Goal: Task Accomplishment & Management: Manage account settings

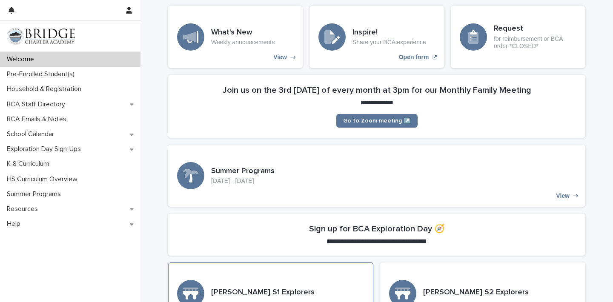
scroll to position [244, 0]
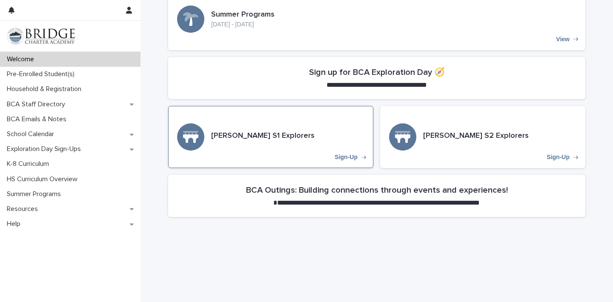
click at [293, 152] on div "[PERSON_NAME] S1 Explorers Sign-Up" at bounding box center [270, 137] width 205 height 62
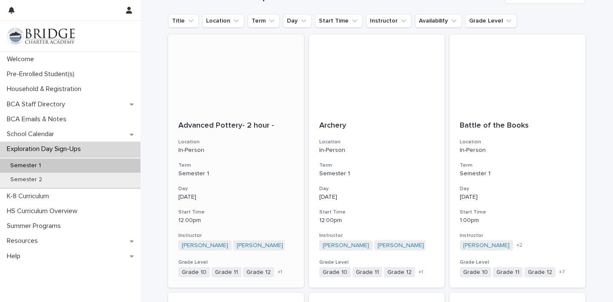
scroll to position [89, 0]
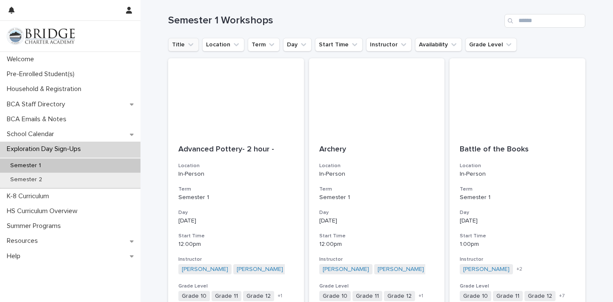
click at [192, 49] on button "Title" at bounding box center [183, 45] width 31 height 14
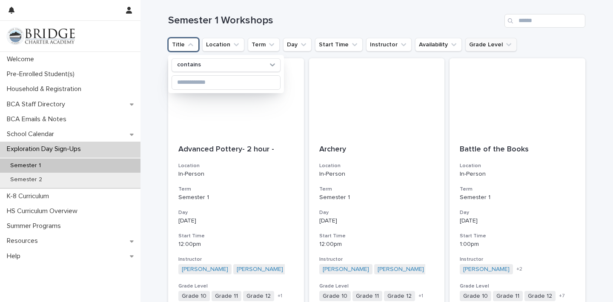
click at [476, 44] on button "Grade Level" at bounding box center [492, 45] width 52 height 14
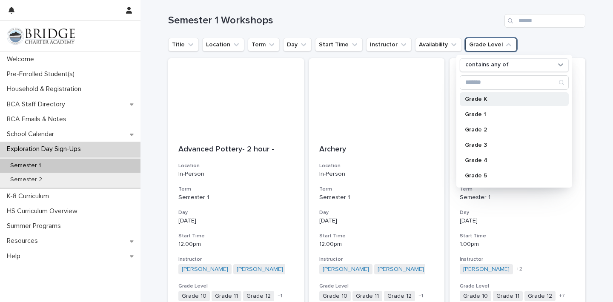
click at [479, 99] on p "Grade K" at bounding box center [510, 99] width 90 height 6
click at [479, 25] on h1 "Semester 1 Workshops" at bounding box center [334, 20] width 333 height 12
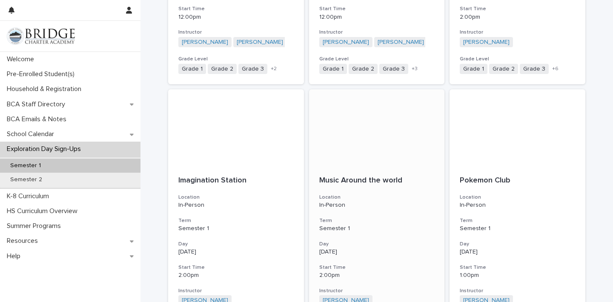
scroll to position [443, 0]
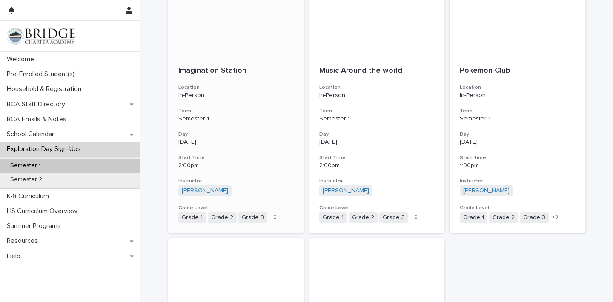
click at [242, 135] on h3 "Day" at bounding box center [235, 134] width 115 height 7
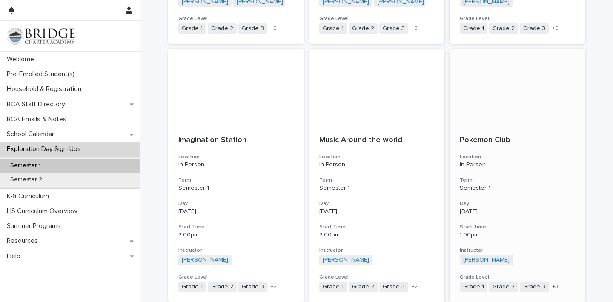
scroll to position [374, 0]
click at [505, 203] on h3 "Day" at bounding box center [517, 204] width 115 height 7
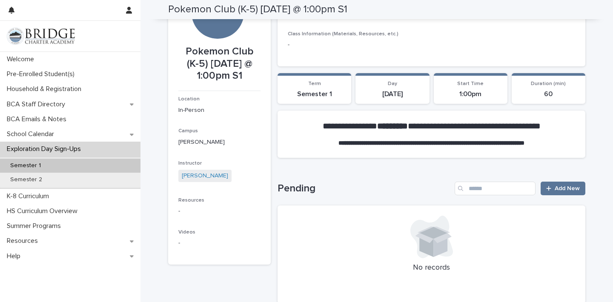
scroll to position [51, 0]
click at [570, 190] on span "Add New" at bounding box center [567, 189] width 25 height 6
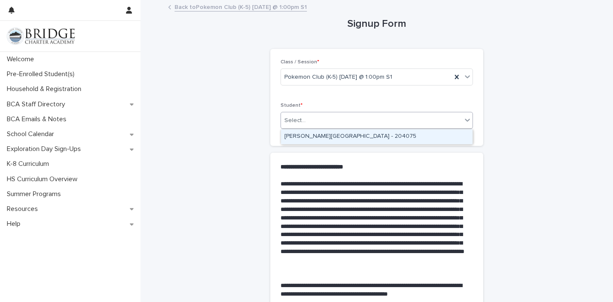
click at [395, 121] on div "Select..." at bounding box center [371, 121] width 181 height 14
click at [384, 138] on div "[PERSON_NAME][GEOGRAPHIC_DATA] - 204075" at bounding box center [377, 136] width 192 height 15
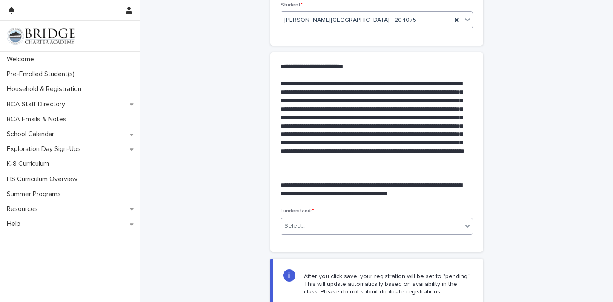
scroll to position [101, 0]
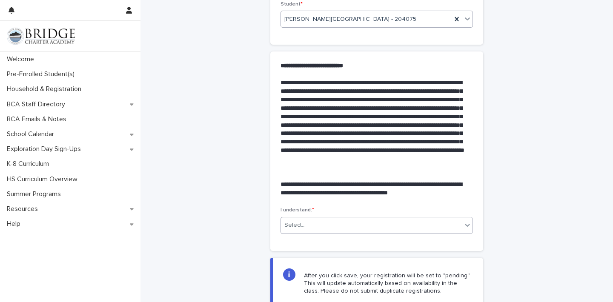
click at [406, 231] on div "Select..." at bounding box center [371, 226] width 181 height 14
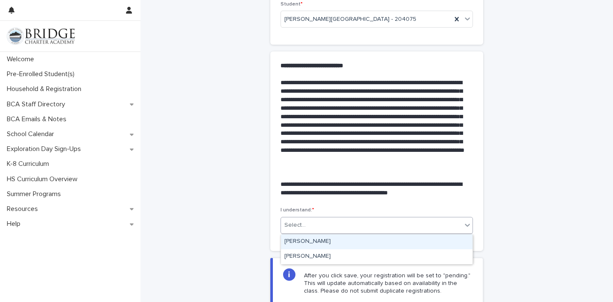
click at [390, 246] on div "[PERSON_NAME]" at bounding box center [377, 242] width 192 height 15
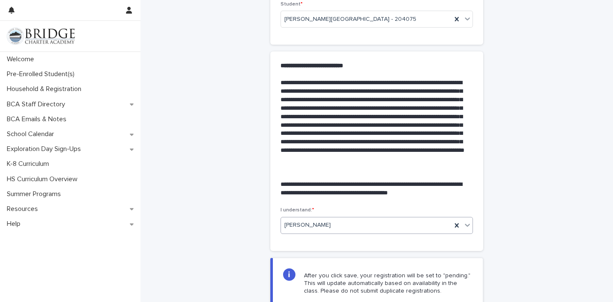
click at [398, 230] on div "[PERSON_NAME]" at bounding box center [366, 226] width 171 height 14
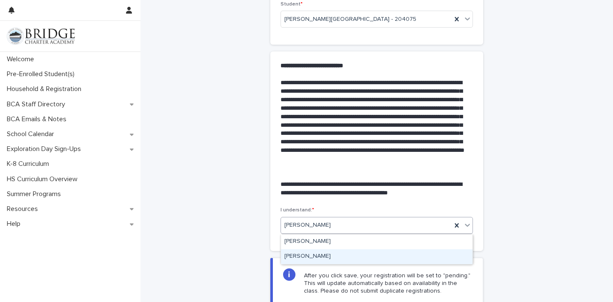
click at [381, 256] on div "[PERSON_NAME]" at bounding box center [377, 257] width 192 height 15
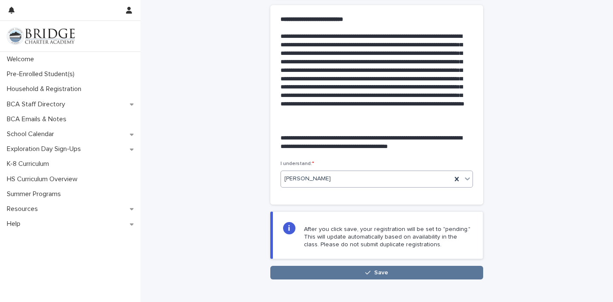
scroll to position [192, 0]
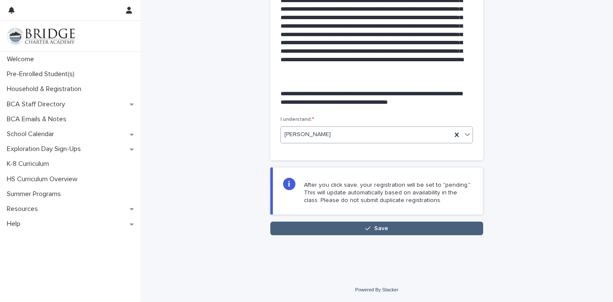
click at [408, 228] on button "Save" at bounding box center [376, 229] width 213 height 14
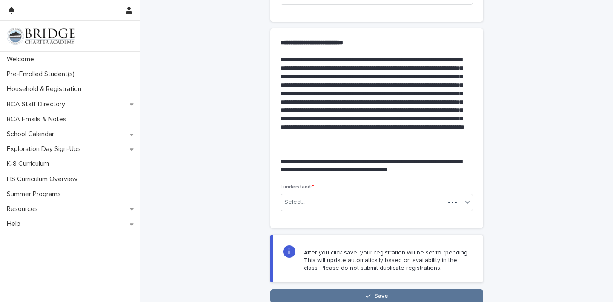
scroll to position [192, 0]
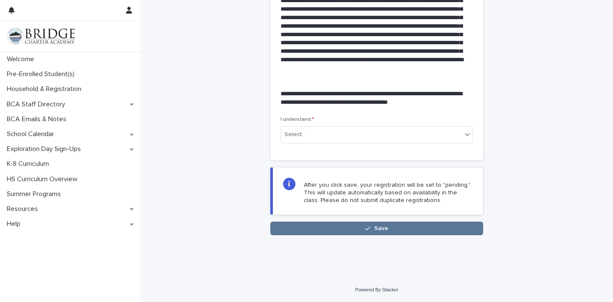
click at [377, 236] on div "**********" at bounding box center [377, 33] width 426 height 449
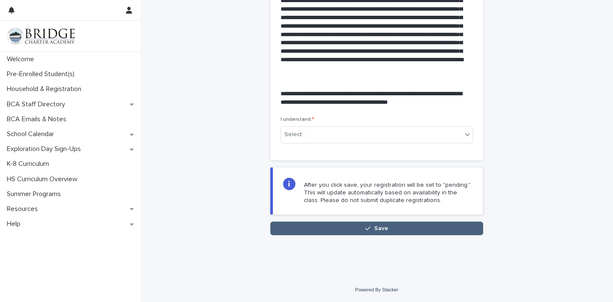
click at [388, 232] on button "Save" at bounding box center [376, 229] width 213 height 14
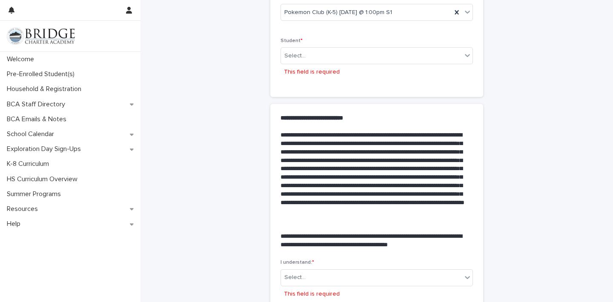
scroll to position [0, 0]
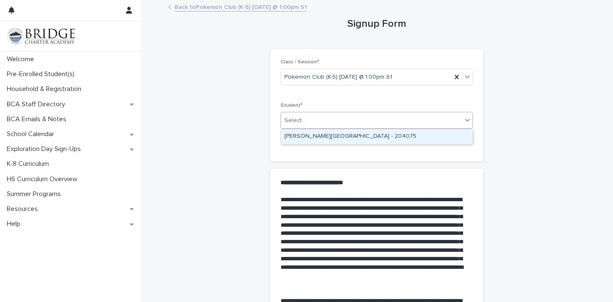
click at [418, 122] on div "Select..." at bounding box center [371, 121] width 181 height 14
click at [400, 137] on div "[PERSON_NAME][GEOGRAPHIC_DATA] - 204075" at bounding box center [377, 136] width 192 height 15
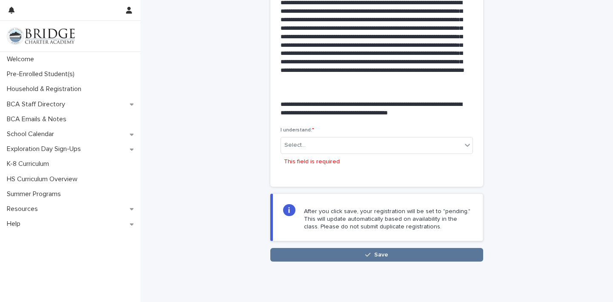
scroll to position [197, 0]
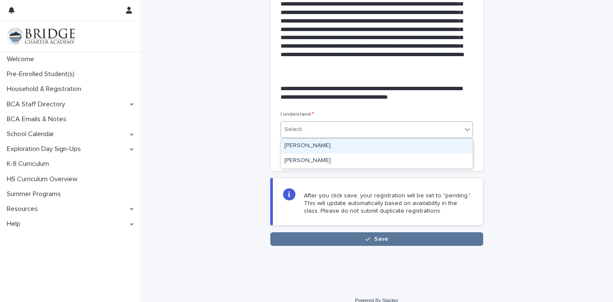
click at [389, 131] on div "Select..." at bounding box center [371, 130] width 181 height 14
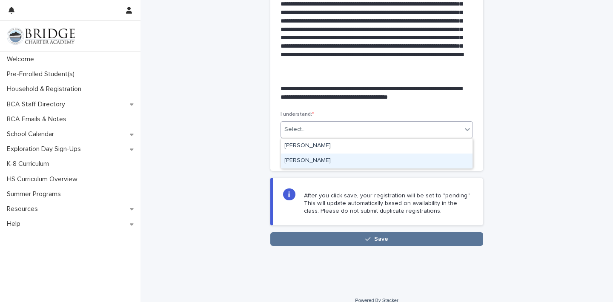
click at [363, 162] on div "[PERSON_NAME]" at bounding box center [377, 161] width 192 height 15
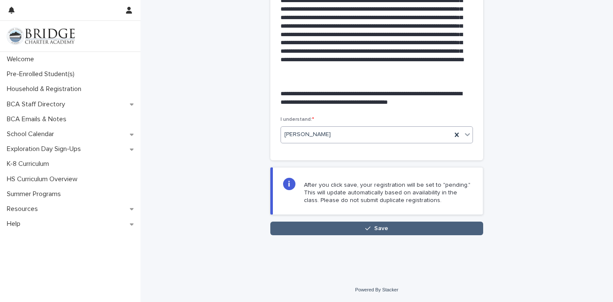
scroll to position [190, 0]
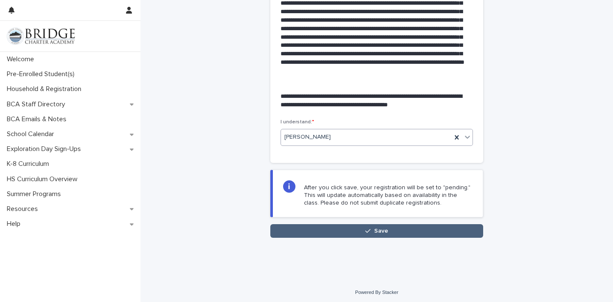
click at [372, 230] on div "button" at bounding box center [369, 231] width 9 height 6
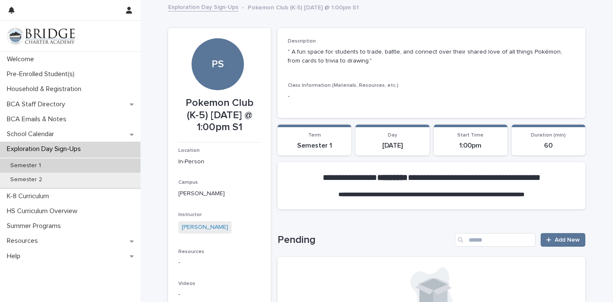
click at [105, 161] on div "Semester 1" at bounding box center [70, 166] width 141 height 14
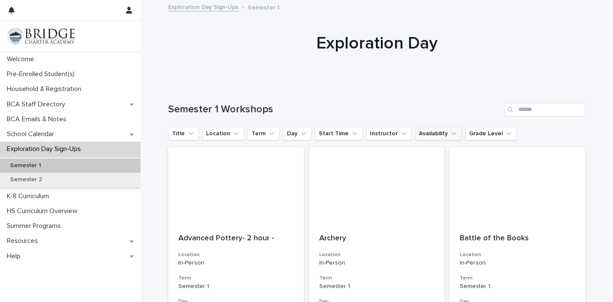
click at [452, 131] on button "Availability" at bounding box center [438, 134] width 47 height 14
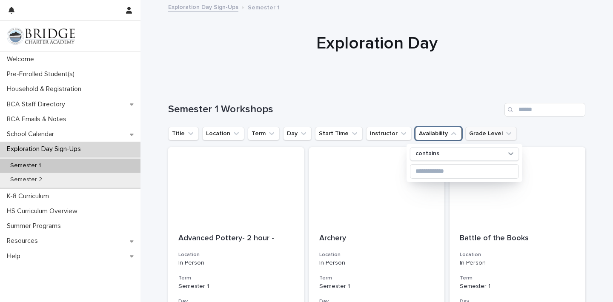
click at [471, 132] on button "Grade Level" at bounding box center [492, 134] width 52 height 14
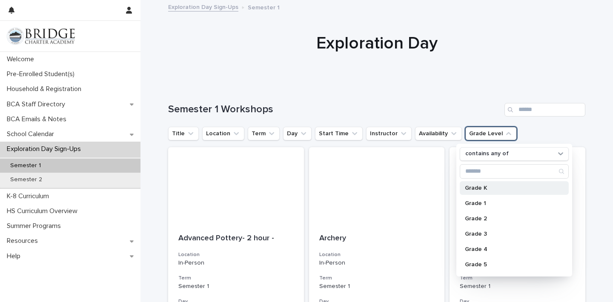
click at [469, 187] on p "Grade K" at bounding box center [510, 188] width 90 height 6
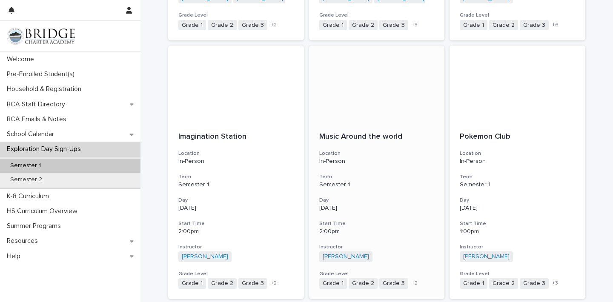
scroll to position [378, 0]
click at [370, 161] on p "In-Person" at bounding box center [376, 160] width 115 height 7
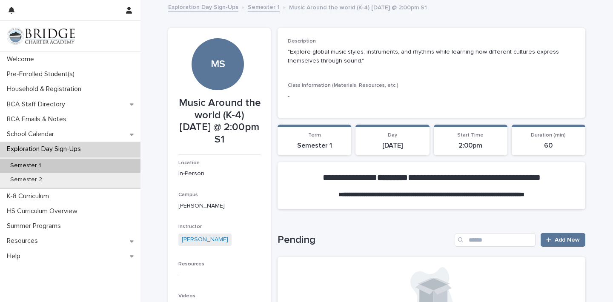
scroll to position [71, 0]
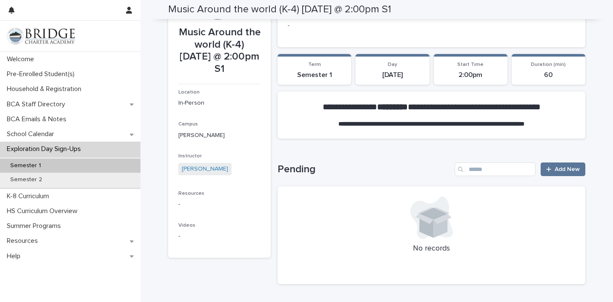
click at [91, 161] on div "Semester 1" at bounding box center [70, 166] width 141 height 14
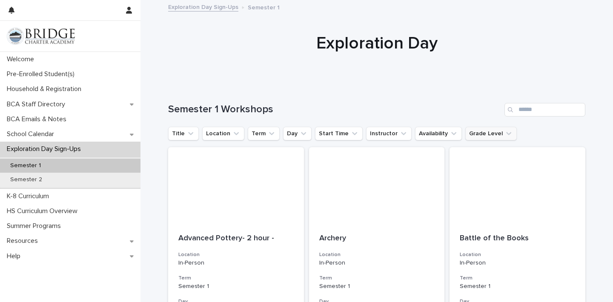
click at [477, 135] on button "Grade Level" at bounding box center [492, 134] width 52 height 14
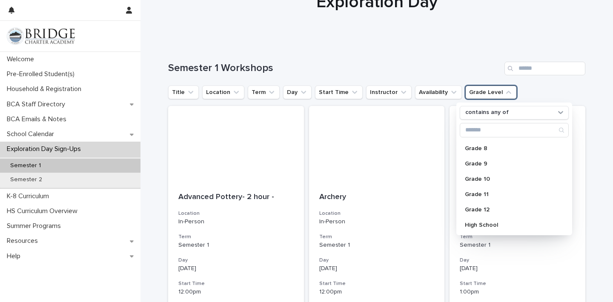
scroll to position [37, 0]
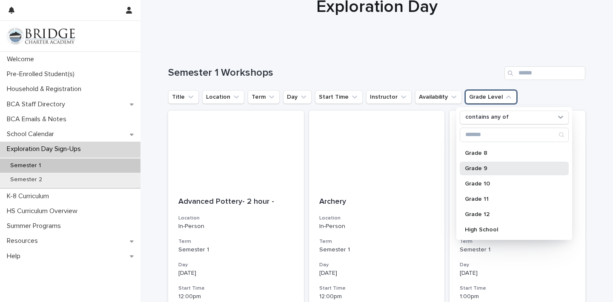
click at [505, 169] on p "Grade 9" at bounding box center [510, 169] width 90 height 6
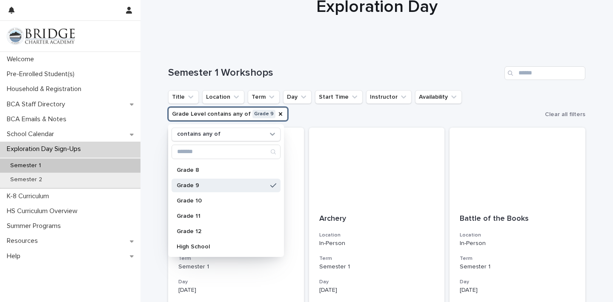
click at [443, 54] on div "Semester 1 Workshops" at bounding box center [376, 69] width 417 height 41
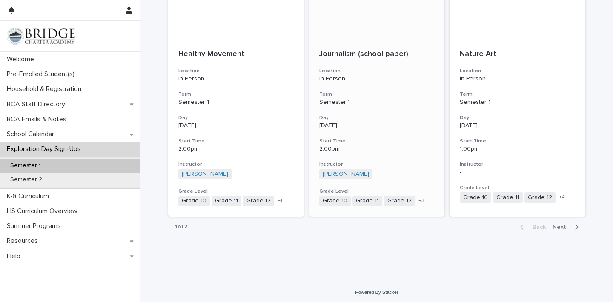
scroll to position [989, 0]
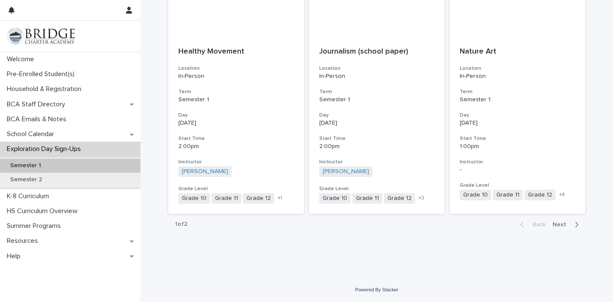
click at [560, 228] on button "Next" at bounding box center [567, 225] width 36 height 8
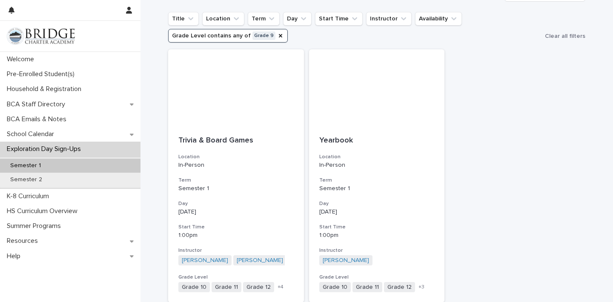
scroll to position [114, 0]
click at [277, 38] on icon "Grade Level" at bounding box center [280, 36] width 7 height 7
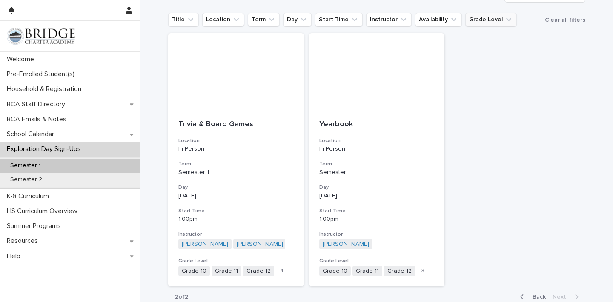
scroll to position [106, 0]
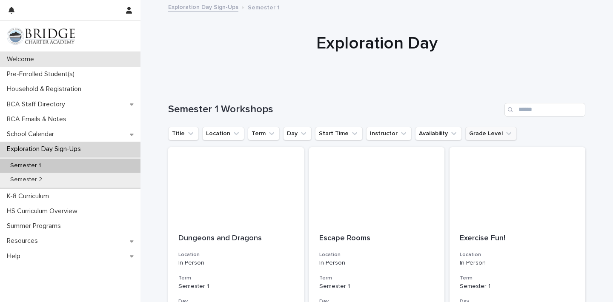
click at [81, 61] on div "Welcome" at bounding box center [70, 59] width 141 height 15
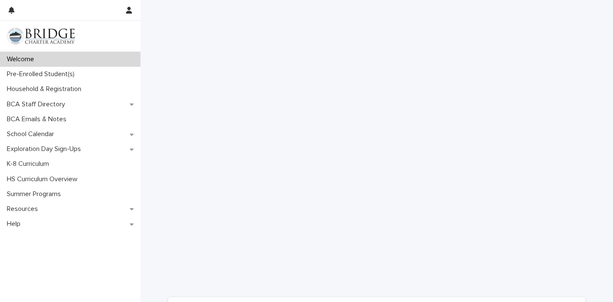
scroll to position [510, 0]
click at [130, 152] on icon at bounding box center [132, 150] width 4 height 6
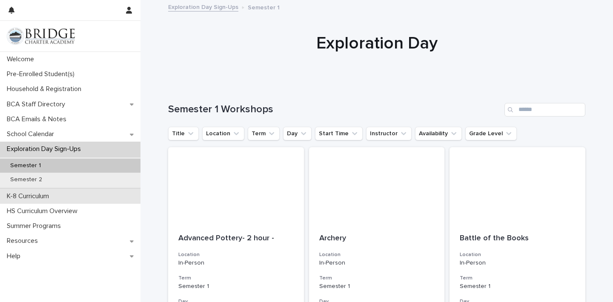
click at [109, 196] on div "K-8 Curriculum" at bounding box center [70, 196] width 141 height 15
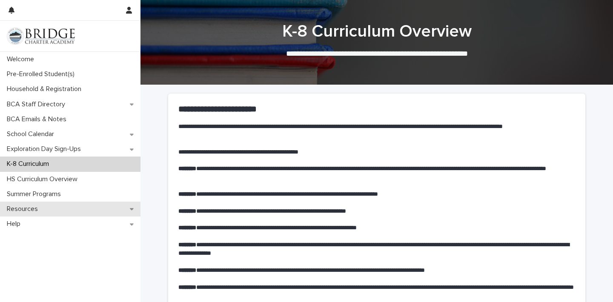
click at [127, 208] on div "Resources" at bounding box center [70, 209] width 141 height 15
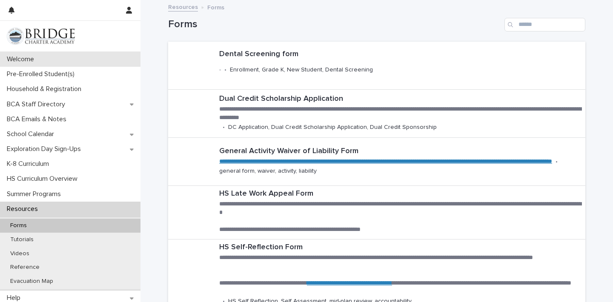
click at [106, 62] on div "Welcome" at bounding box center [70, 59] width 141 height 15
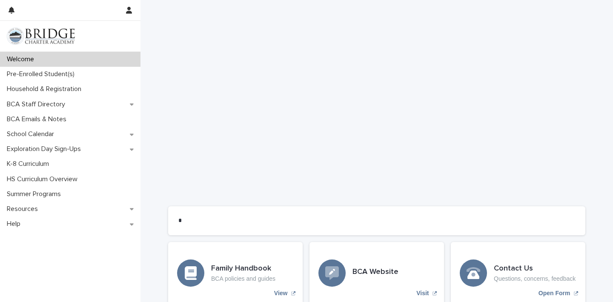
scroll to position [679, 0]
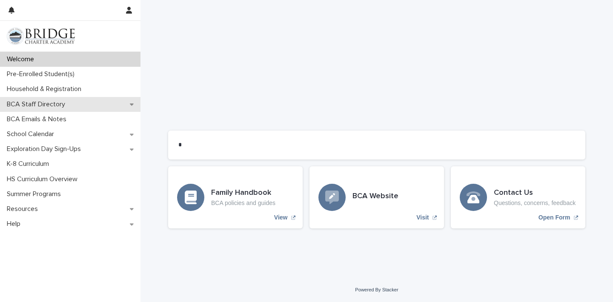
click at [134, 101] on div "BCA Staff Directory" at bounding box center [70, 104] width 141 height 15
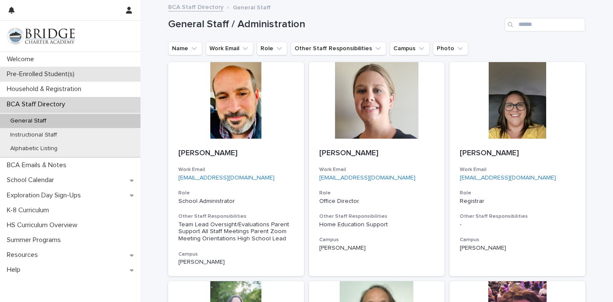
click at [84, 80] on div "Pre-Enrolled Student(s)" at bounding box center [70, 74] width 141 height 15
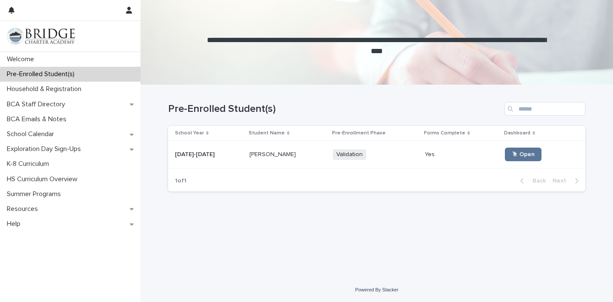
click at [349, 156] on span "Validation" at bounding box center [349, 155] width 33 height 11
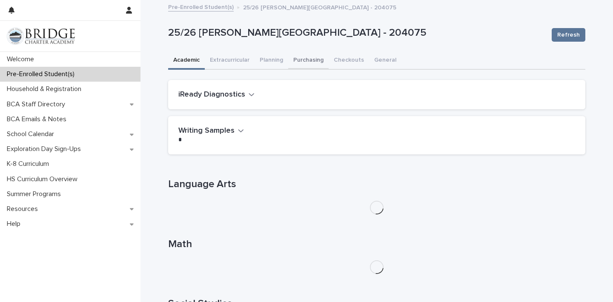
click at [311, 61] on button "Purchasing" at bounding box center [308, 61] width 40 height 18
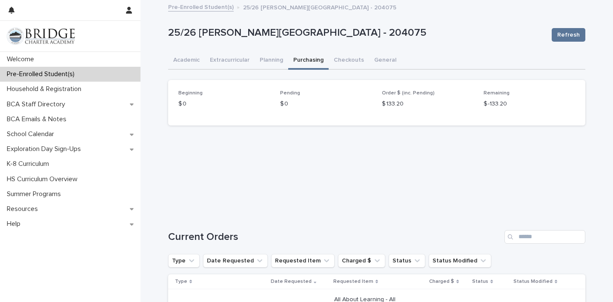
click at [314, 102] on p "$ 0" at bounding box center [326, 104] width 92 height 9
click at [334, 59] on button "Checkouts" at bounding box center [349, 61] width 40 height 18
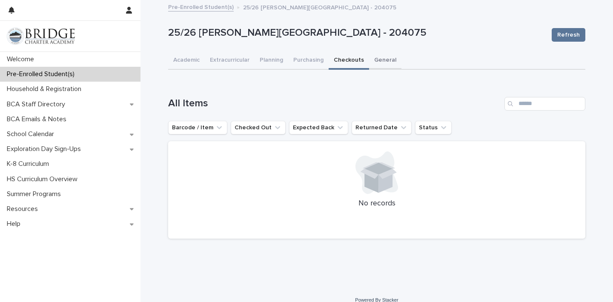
click at [385, 52] on button "General" at bounding box center [385, 61] width 32 height 18
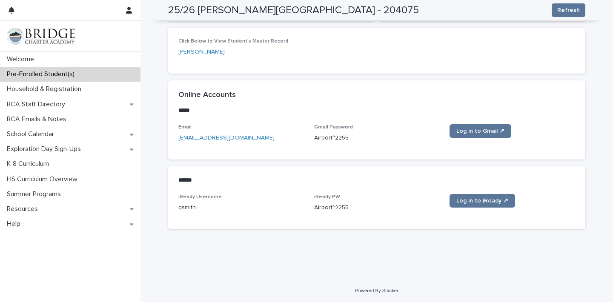
scroll to position [148, 0]
